Goal: Task Accomplishment & Management: Manage account settings

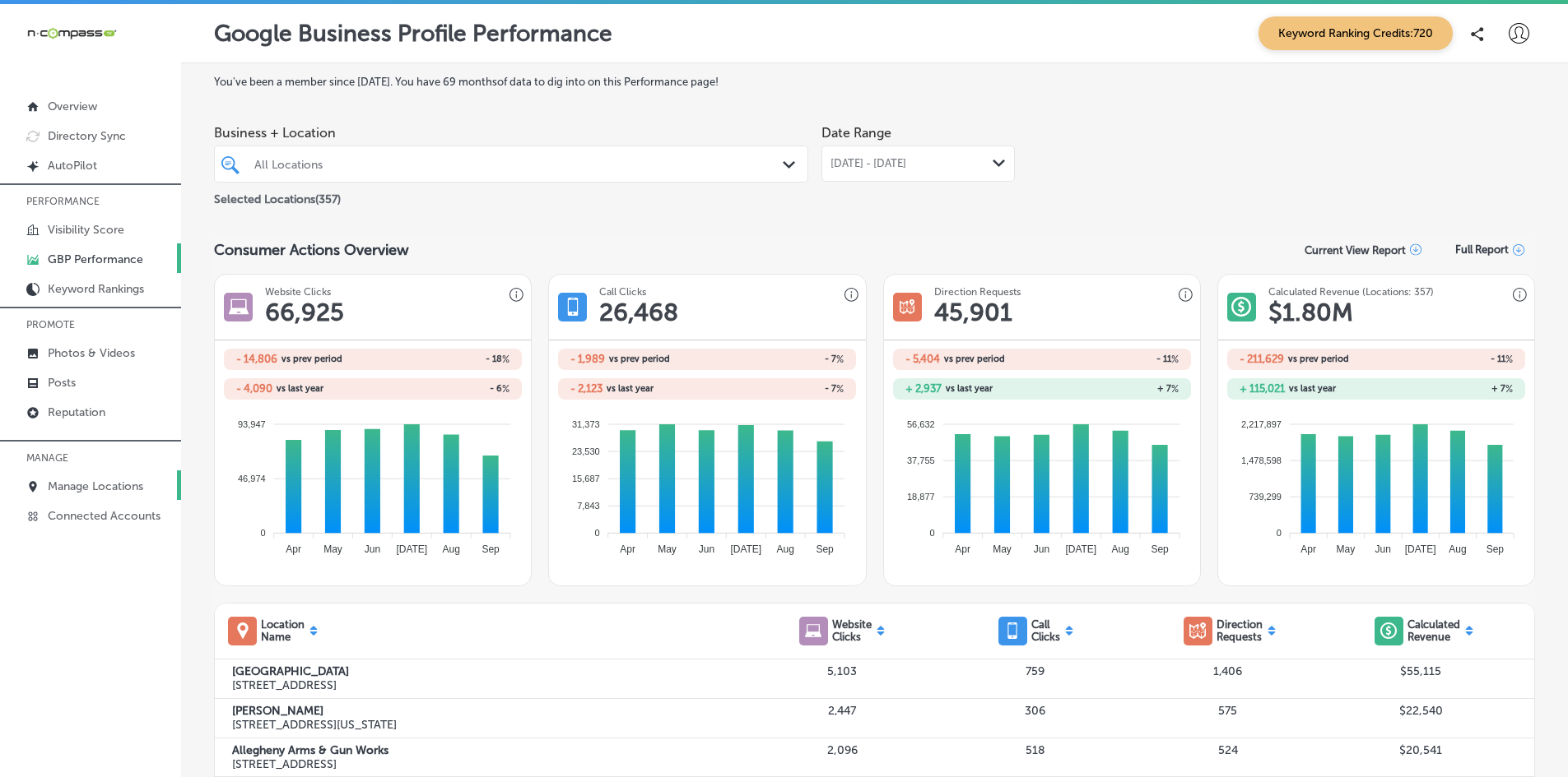
click at [103, 484] on p "Manage Locations" at bounding box center [96, 486] width 96 height 14
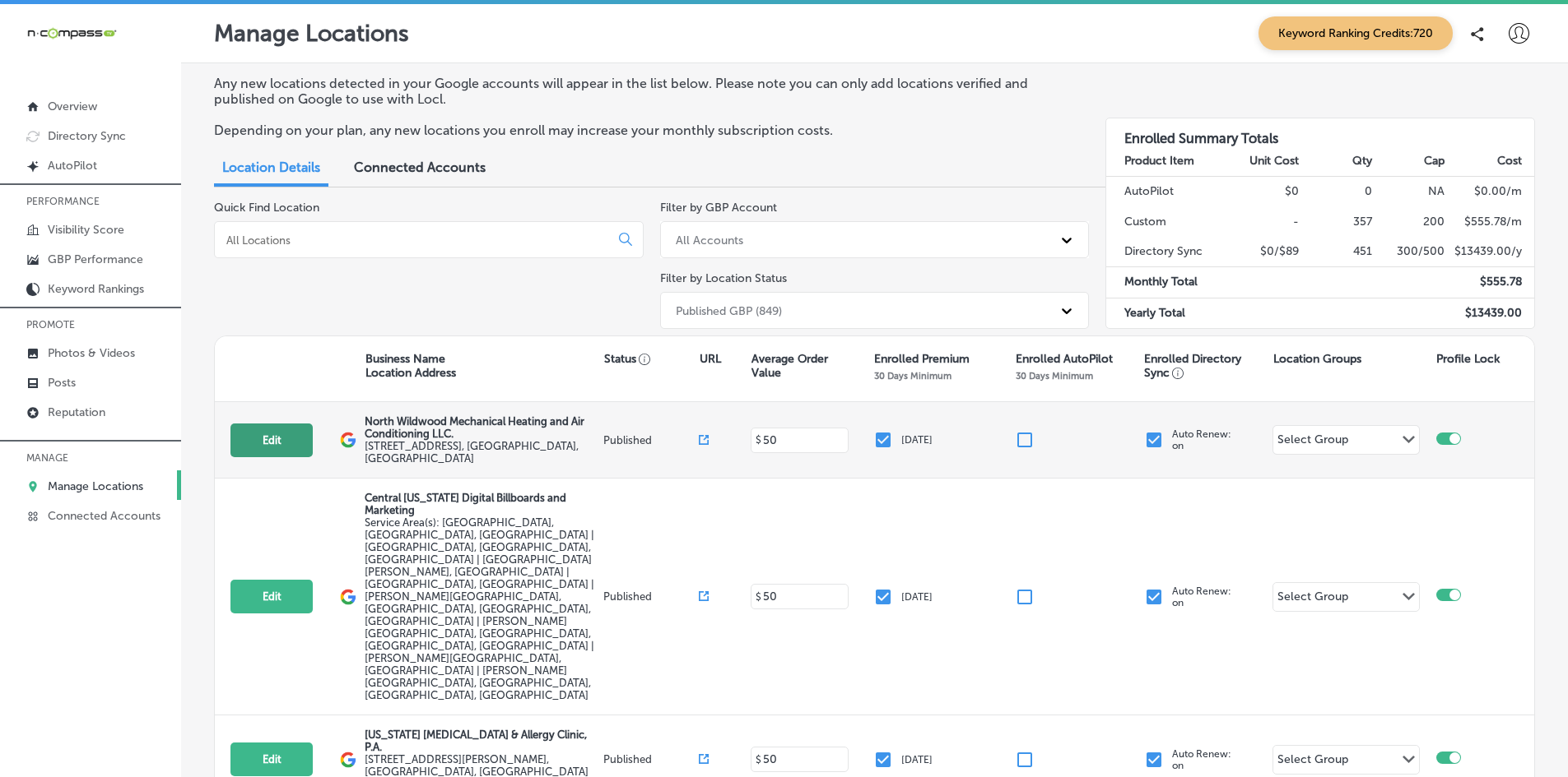
click at [264, 442] on button "Edit" at bounding box center [271, 440] width 82 height 34
select select "US"
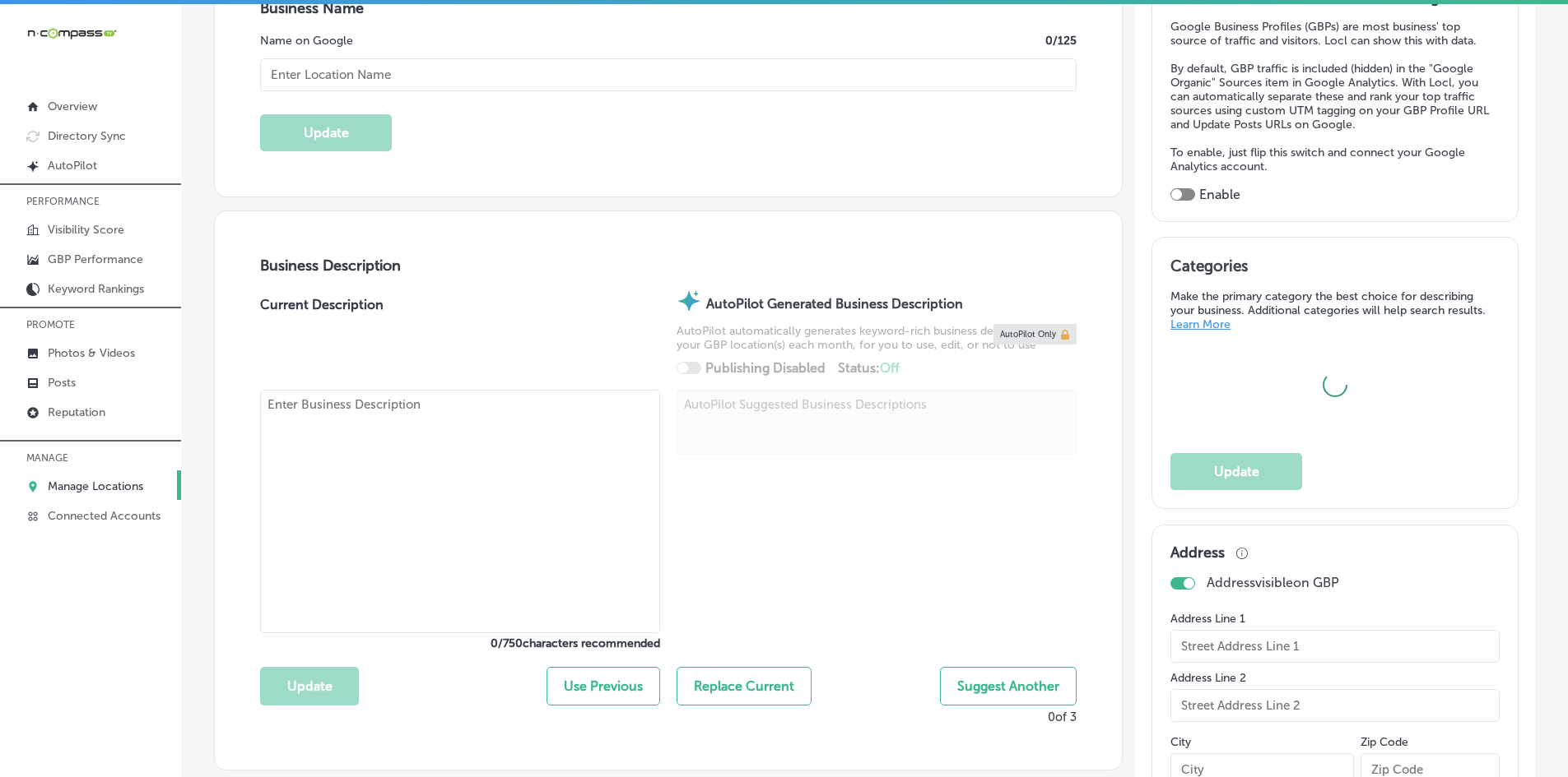
scroll to position [494, 0]
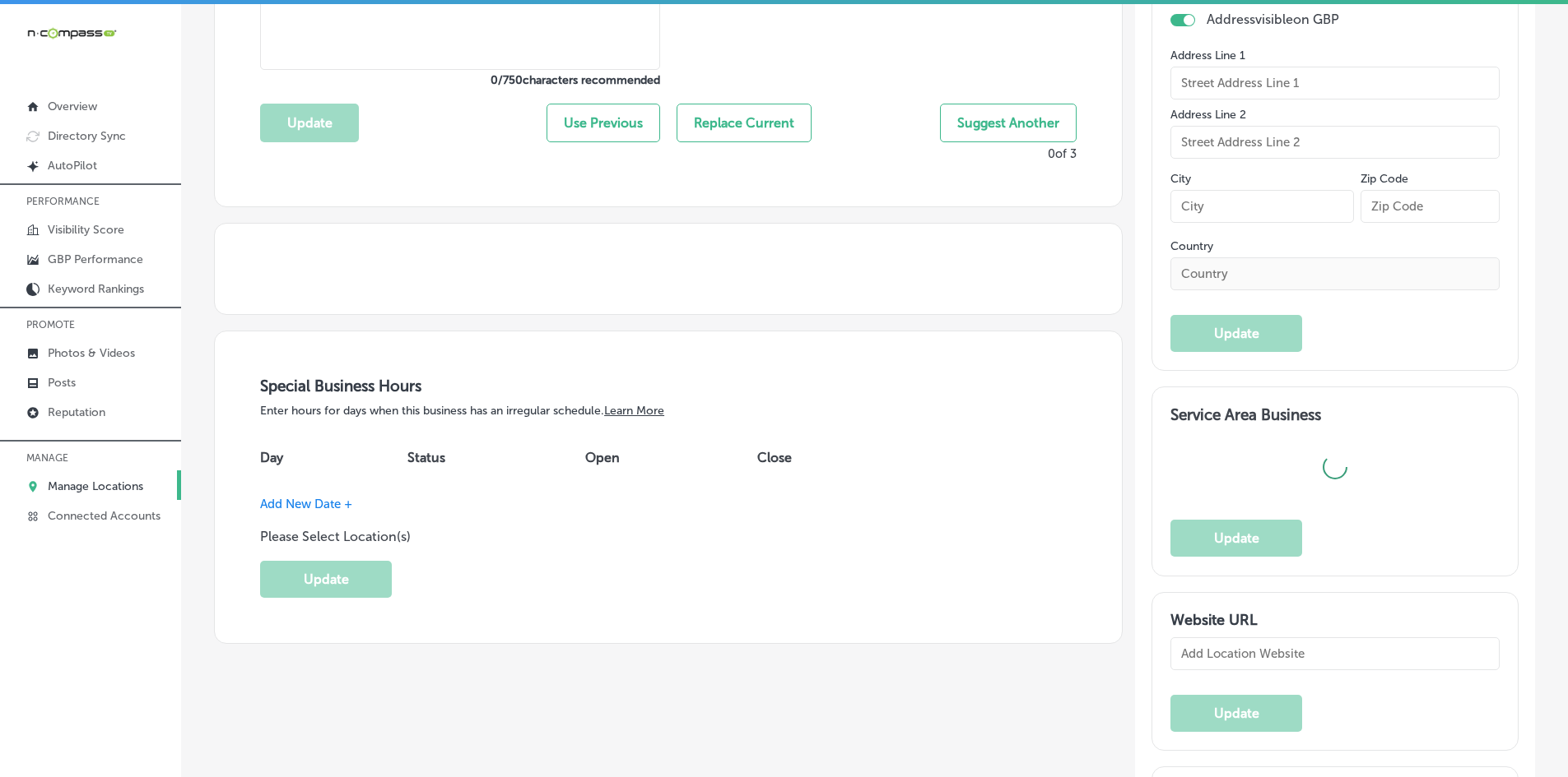
type textarea "North Wildwood Mechanical Heating and Air Conditioning LLC is a family-owned HV…"
type input "[STREET_ADDRESS]"
type input "Unit 3"
type input "[GEOGRAPHIC_DATA]"
type input "08242"
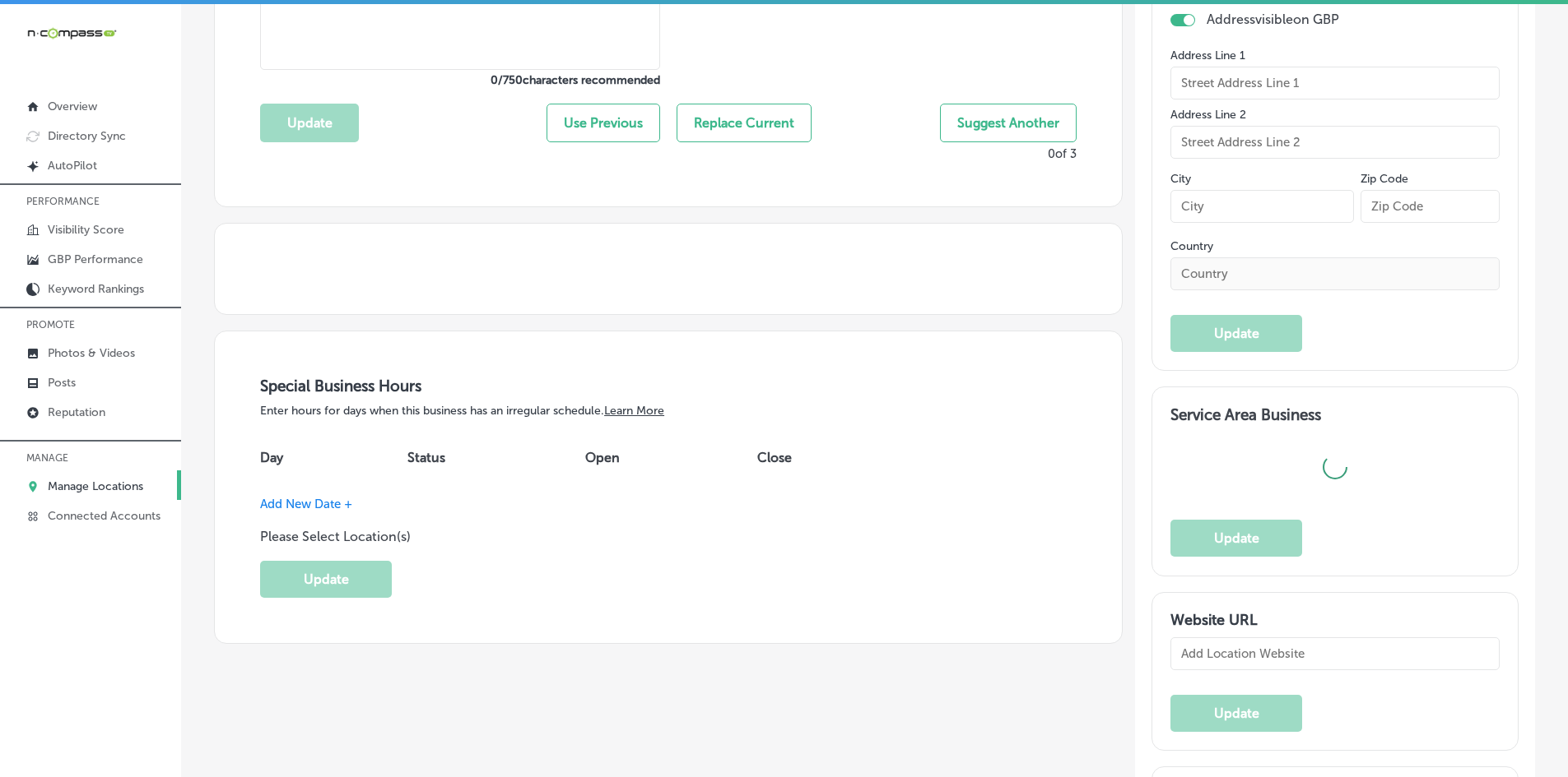
type input "US"
type input "[URL][DOMAIN_NAME]"
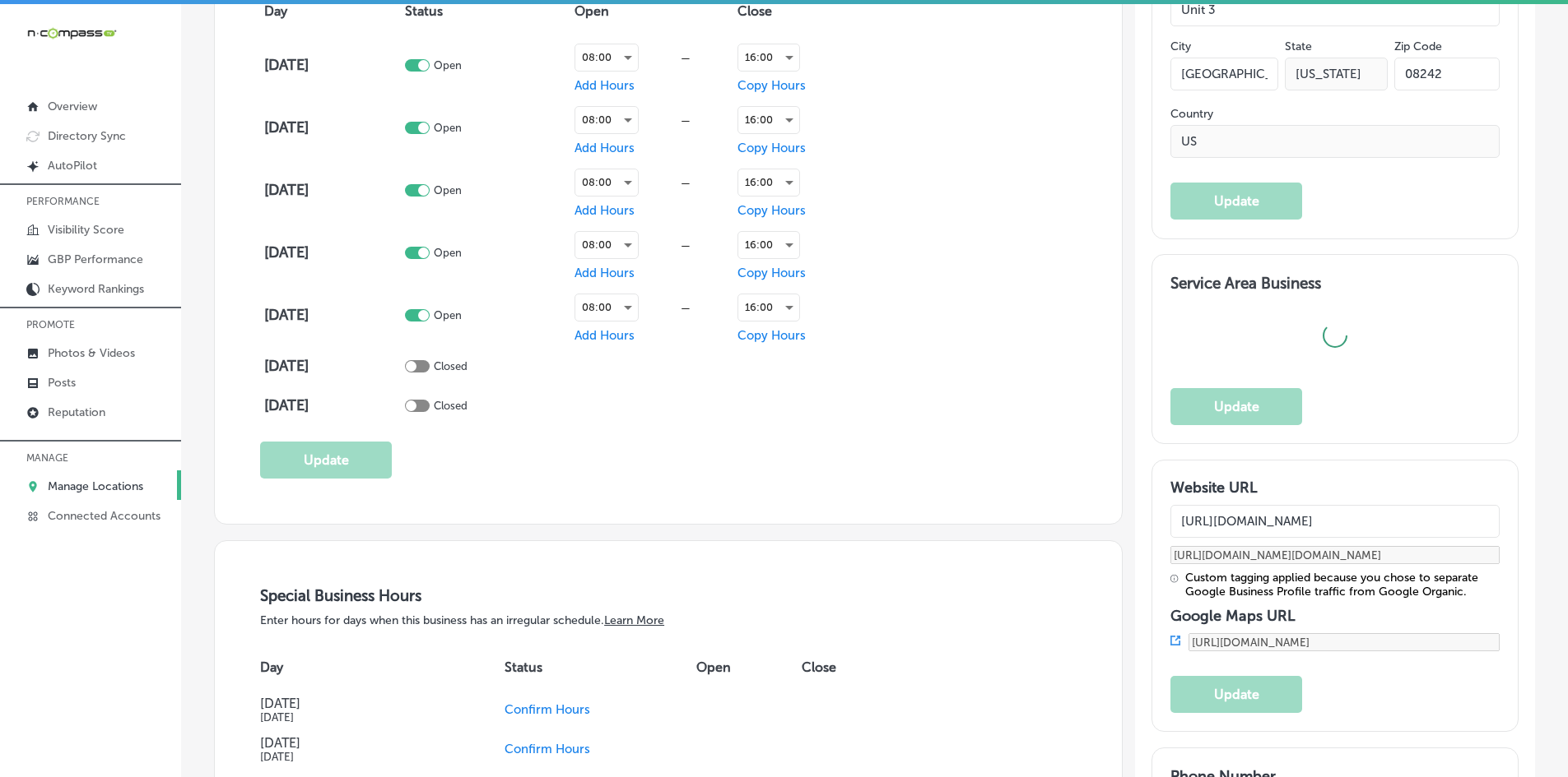
checkbox input "true"
type input "North Wildwood Mechanical Heating and Air Conditioning LLC."
type input "[PHONE_NUMBER]"
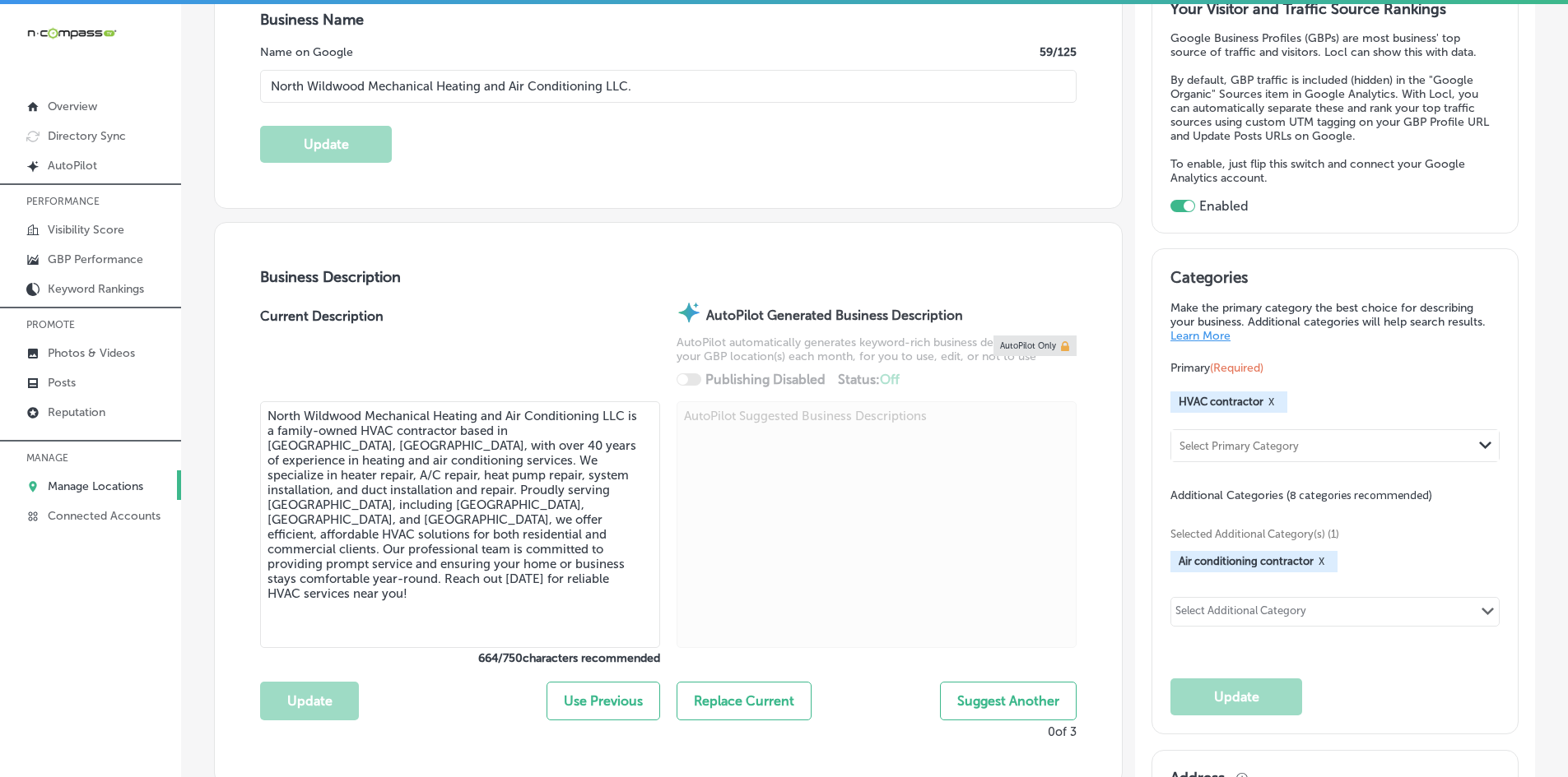
scroll to position [329, 0]
click at [1276, 611] on div "Select Additional Category" at bounding box center [1241, 614] width 131 height 19
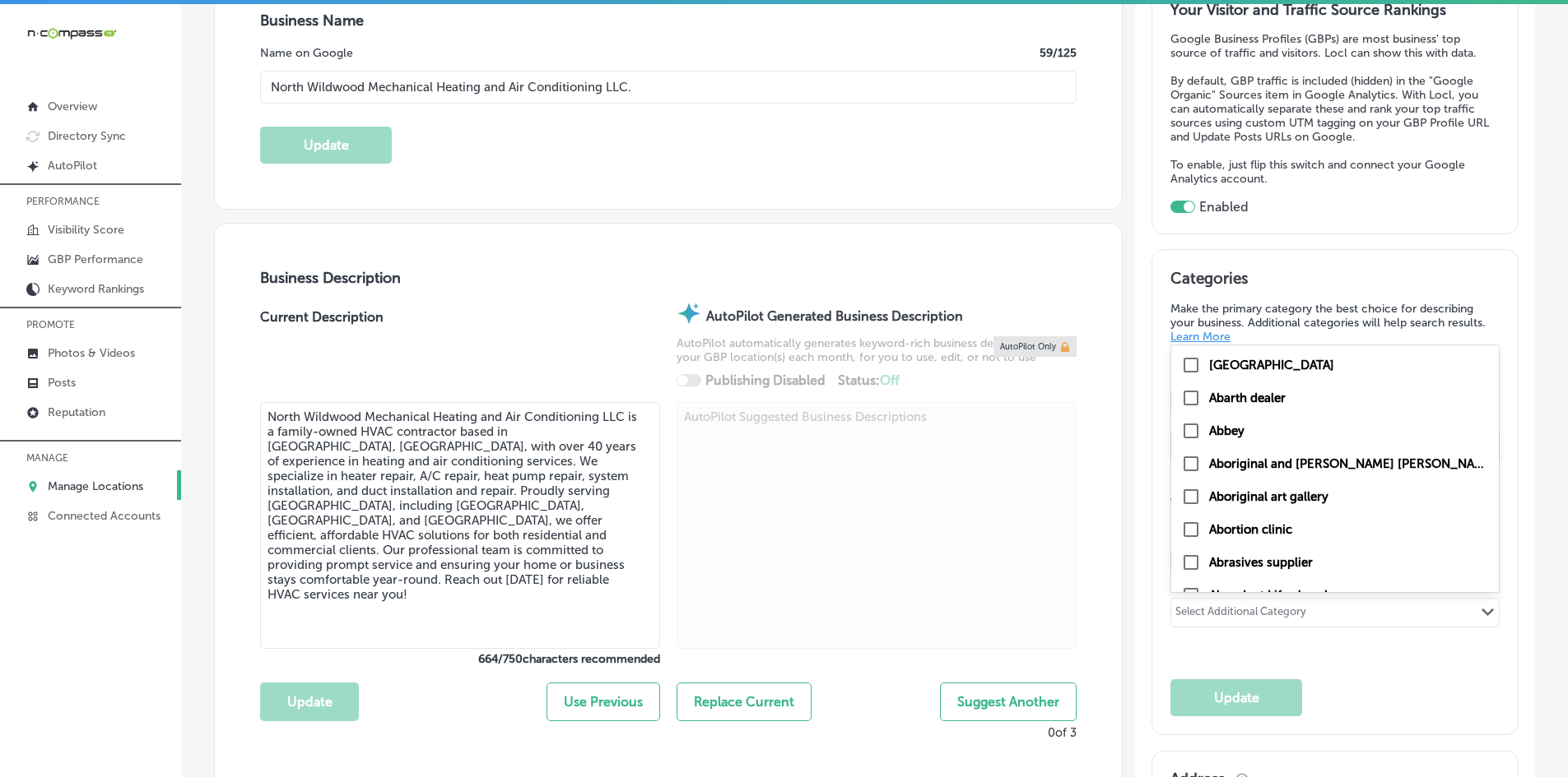
click at [1222, 609] on div "Select Additional Category" at bounding box center [1241, 614] width 131 height 19
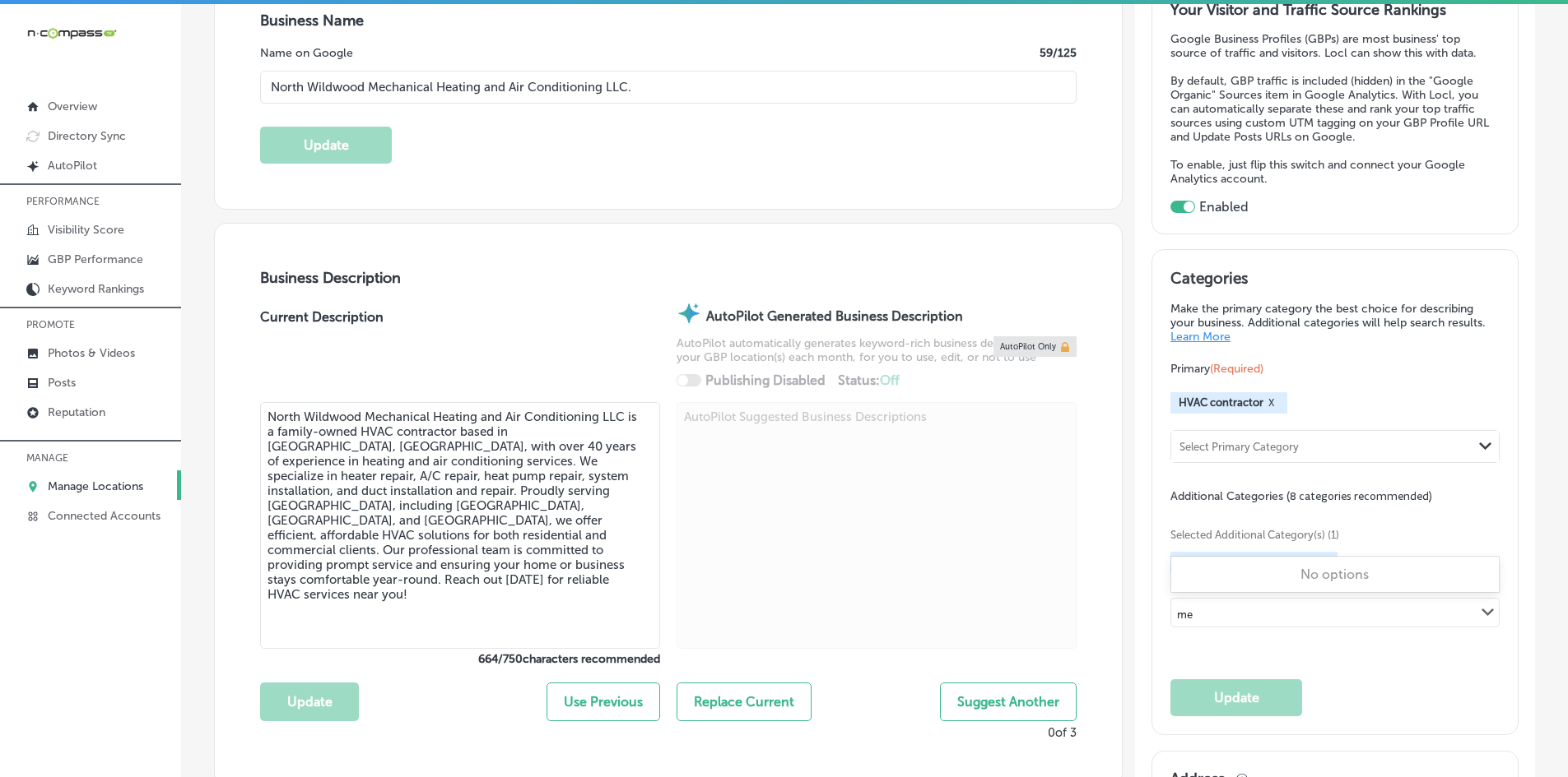
type input "m"
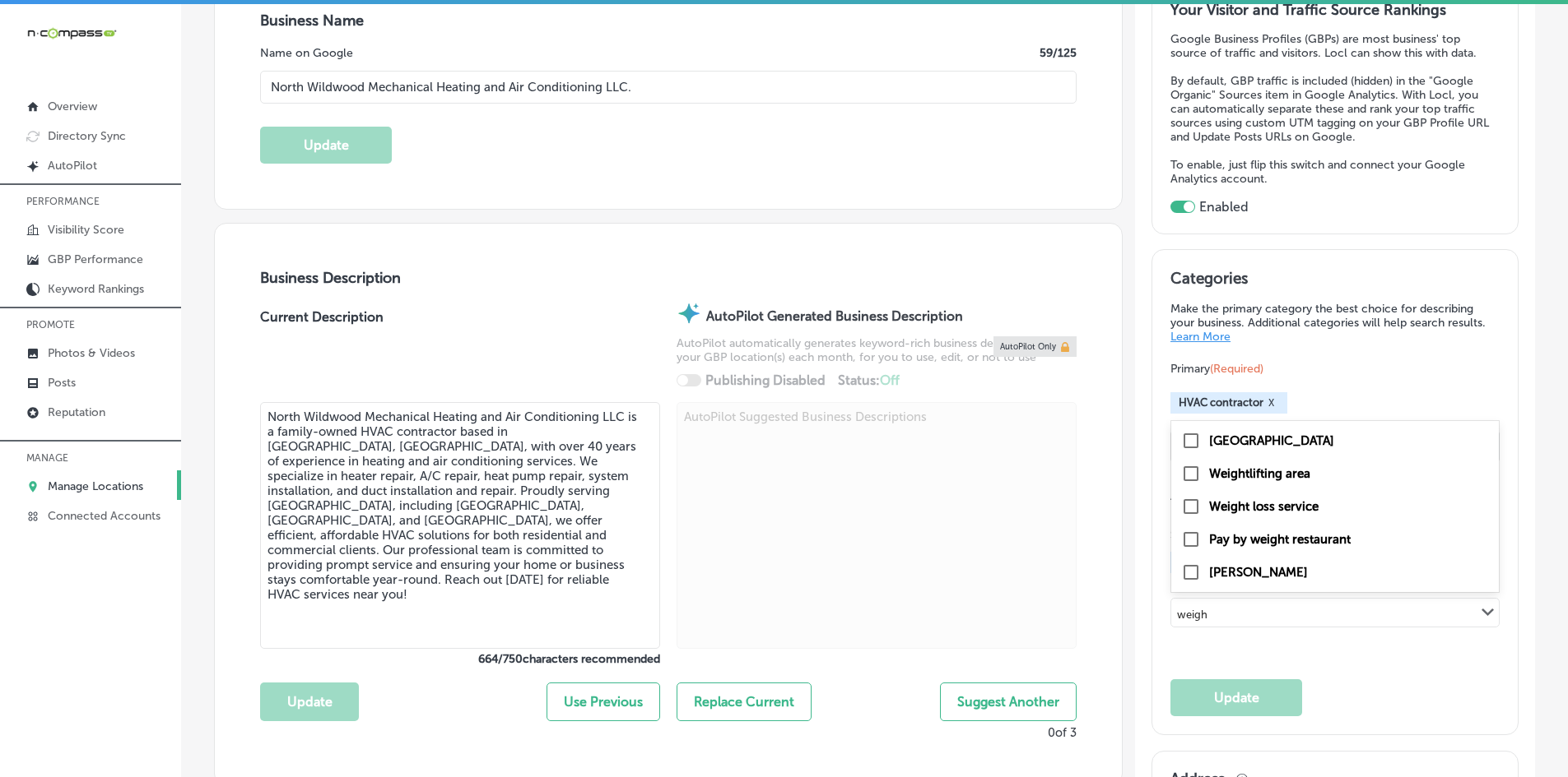
type input "weigh"
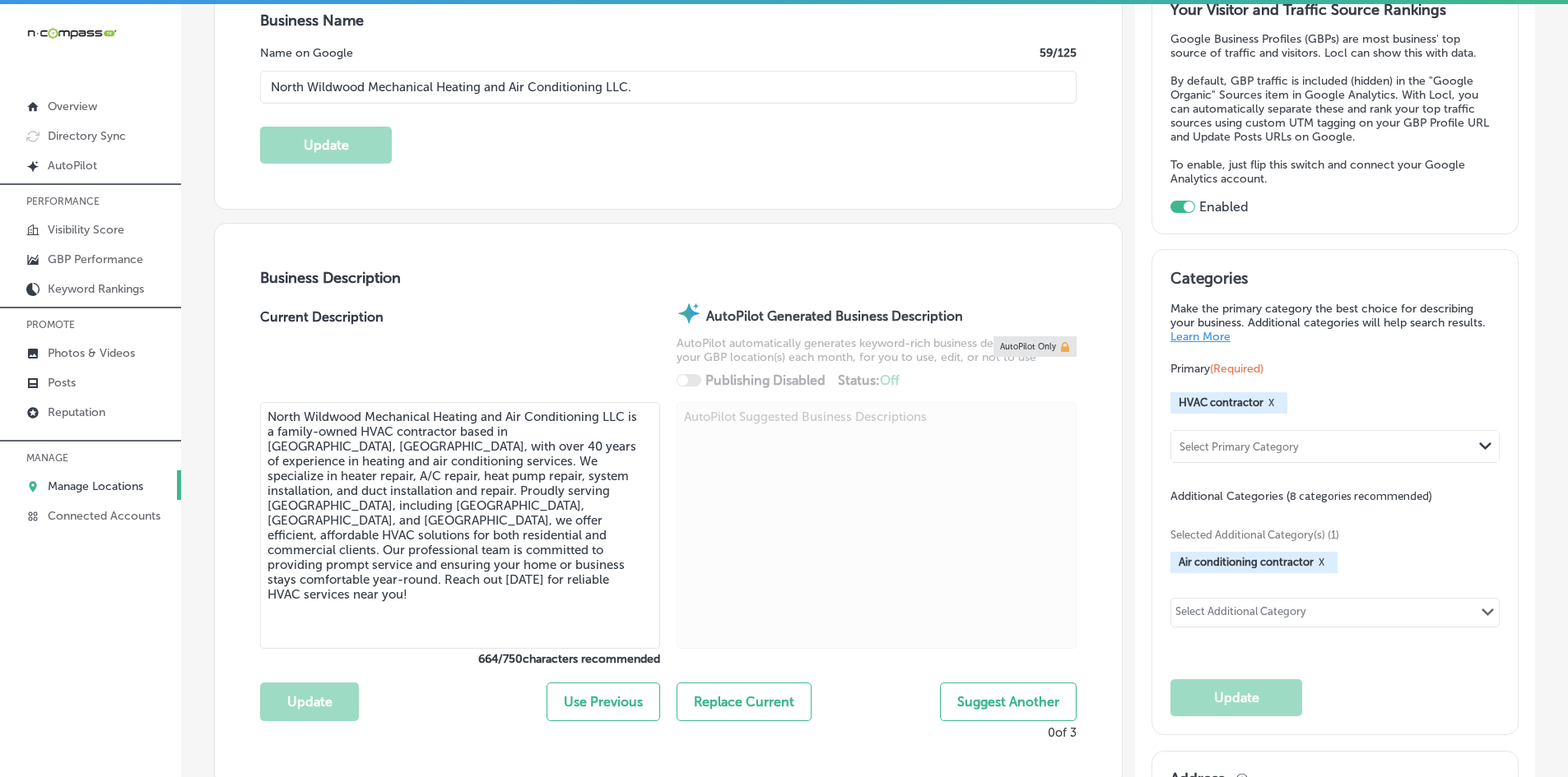
click at [599, 260] on div "Business Description Current Description North Wildwood Mechanical Heating and …" at bounding box center [668, 505] width 907 height 562
